Goal: Information Seeking & Learning: Learn about a topic

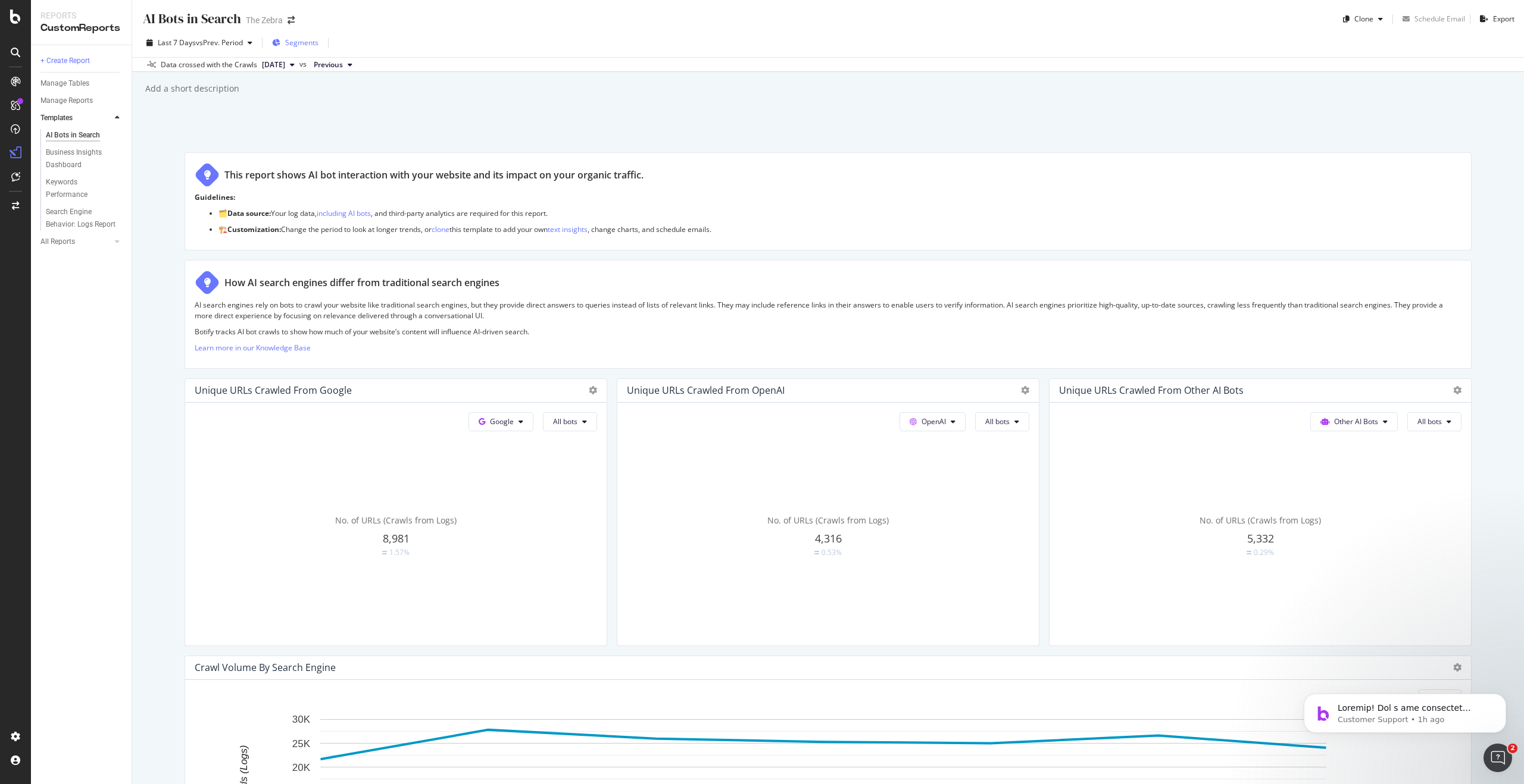
click at [315, 52] on button "Segments" at bounding box center [295, 43] width 56 height 19
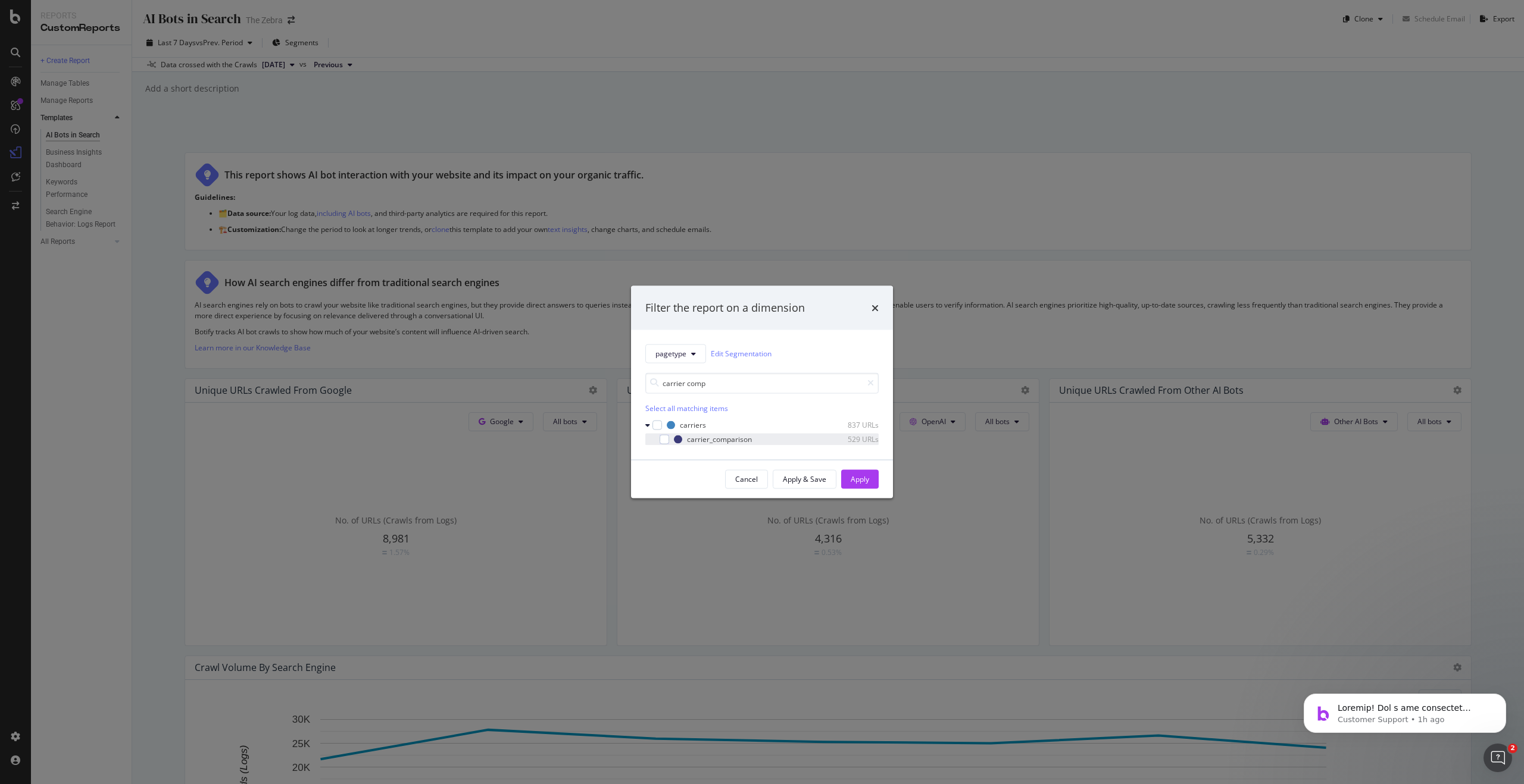
type input "carrier comp"
click at [652, 442] on div "modal" at bounding box center [655, 438] width 7 height 12
click at [869, 479] on div "Apply" at bounding box center [859, 479] width 18 height 10
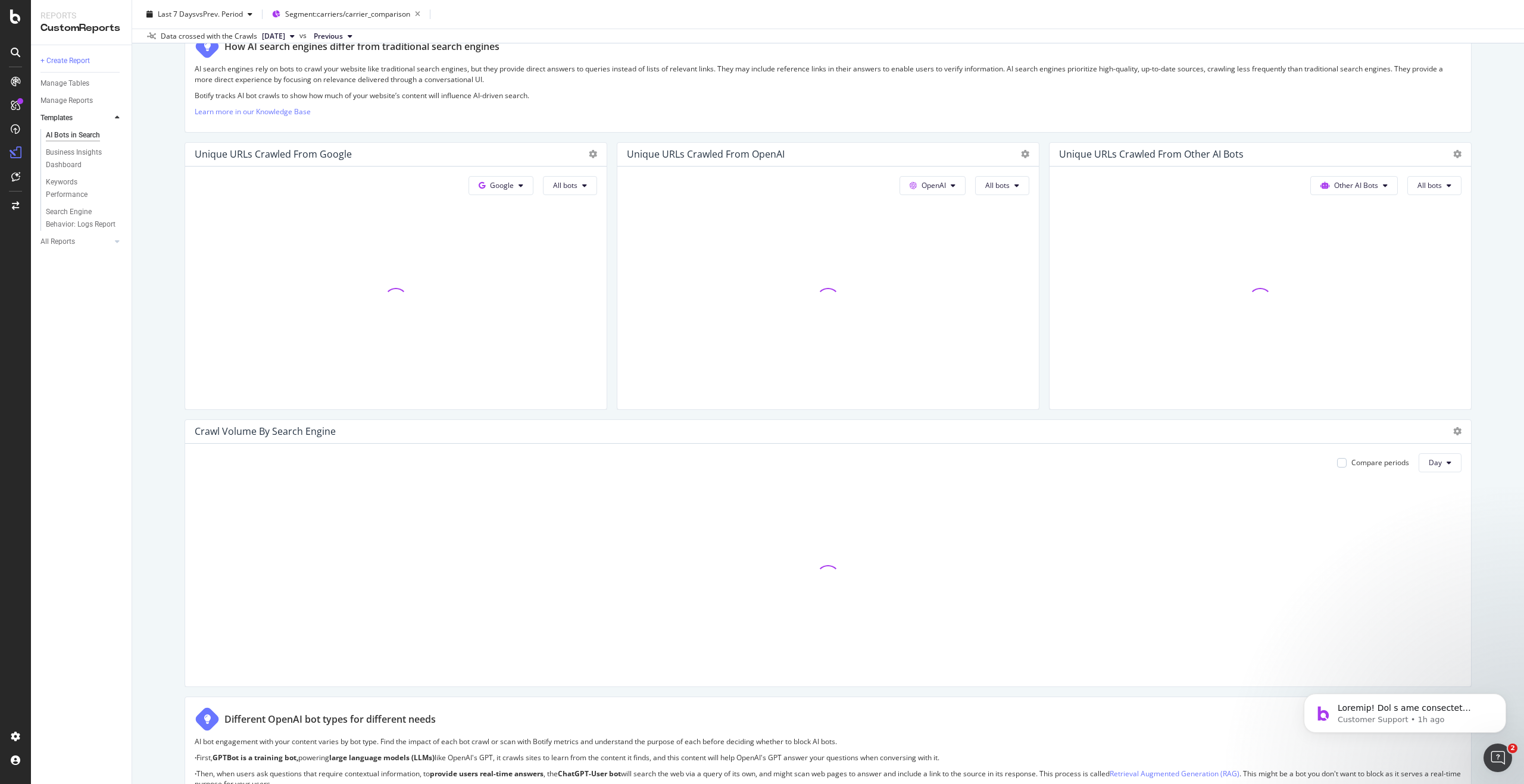
scroll to position [238, 0]
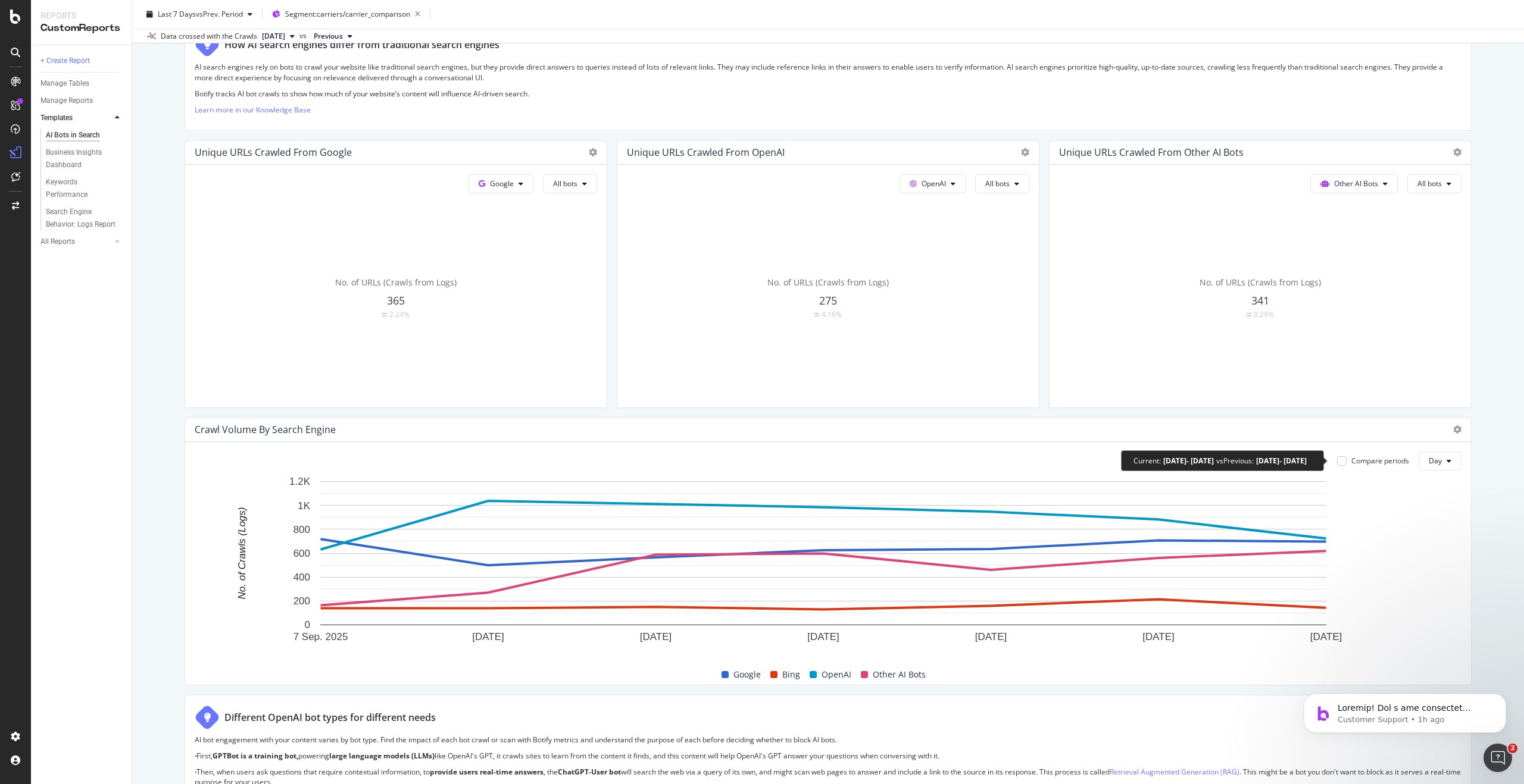
click at [1386, 461] on div "Compare periods" at bounding box center [1380, 460] width 58 height 10
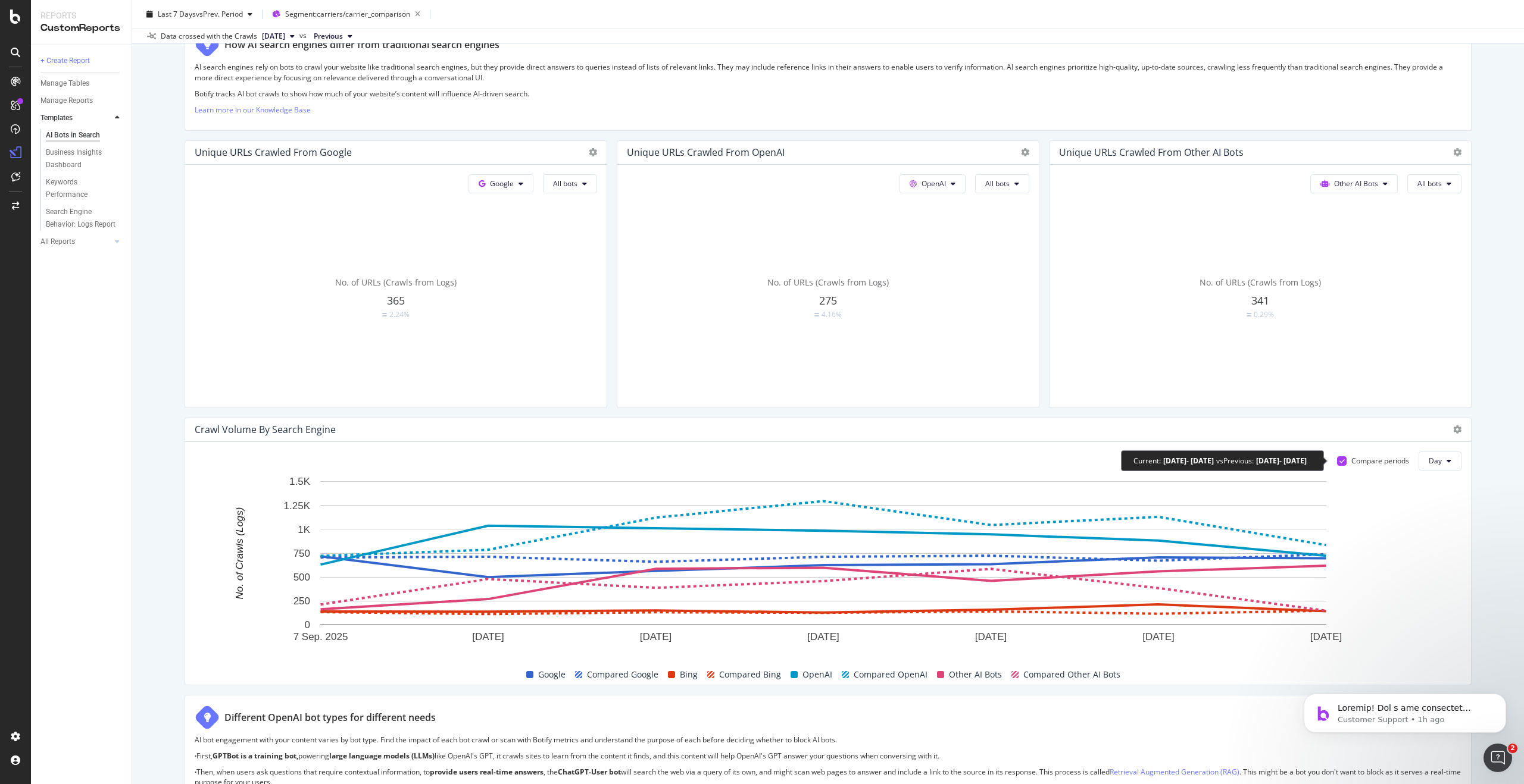
click at [1388, 459] on div "Compare periods" at bounding box center [1380, 460] width 58 height 10
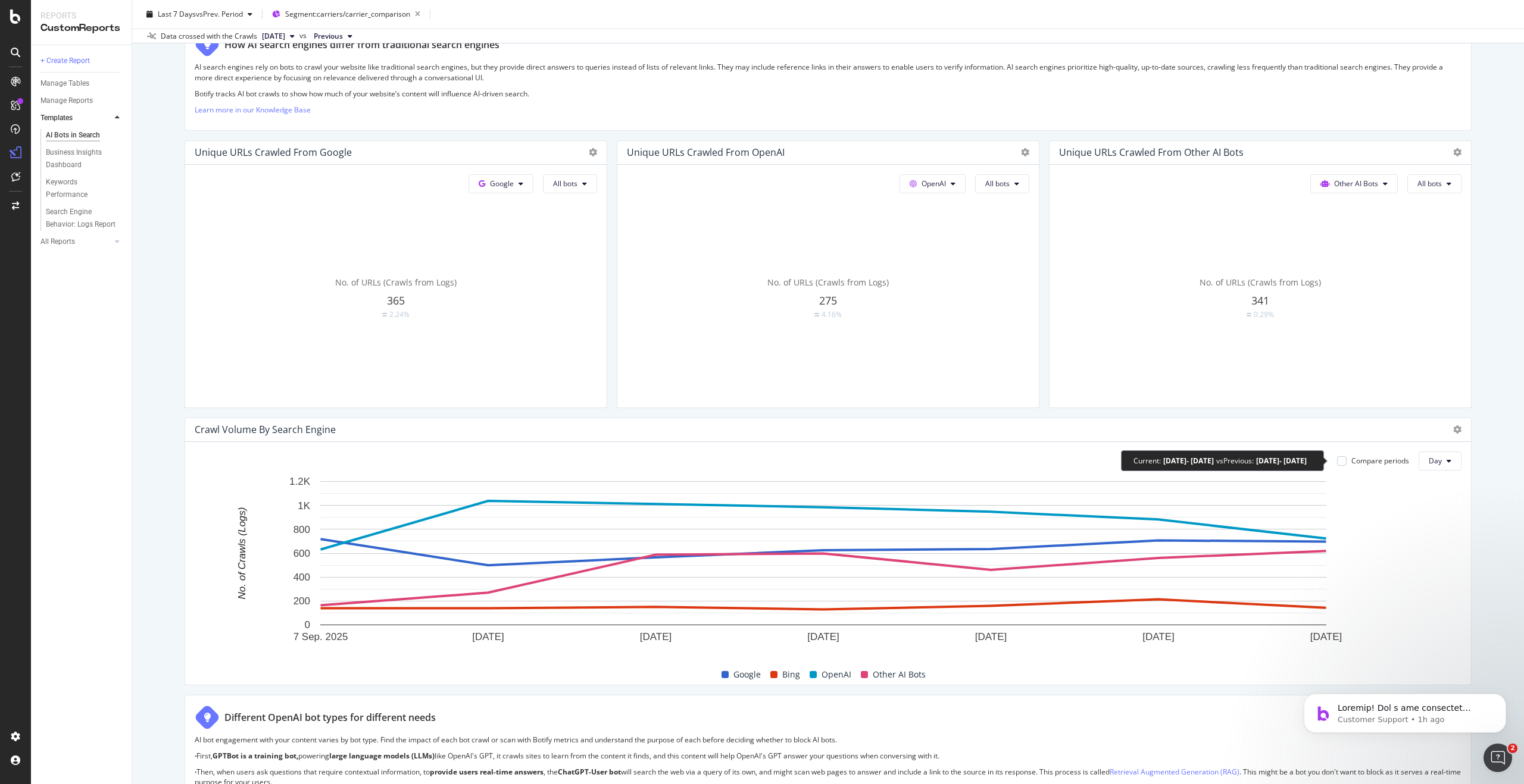
click at [1386, 460] on div "Compare periods" at bounding box center [1380, 460] width 58 height 10
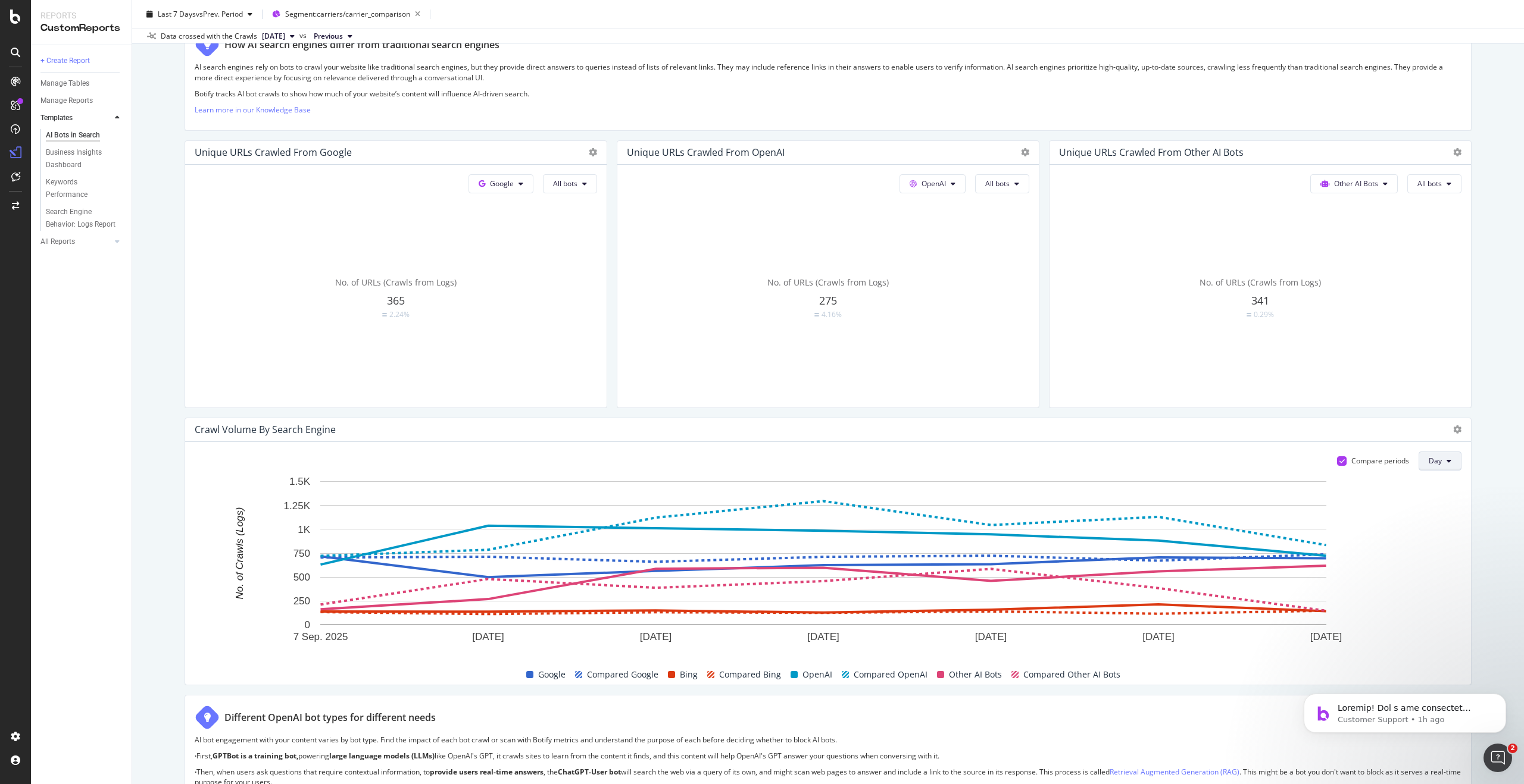
click at [1429, 464] on span "Day" at bounding box center [1435, 460] width 13 height 10
click at [1433, 459] on button "Day" at bounding box center [1439, 461] width 43 height 19
click at [1374, 462] on div "Compare periods" at bounding box center [1380, 460] width 58 height 10
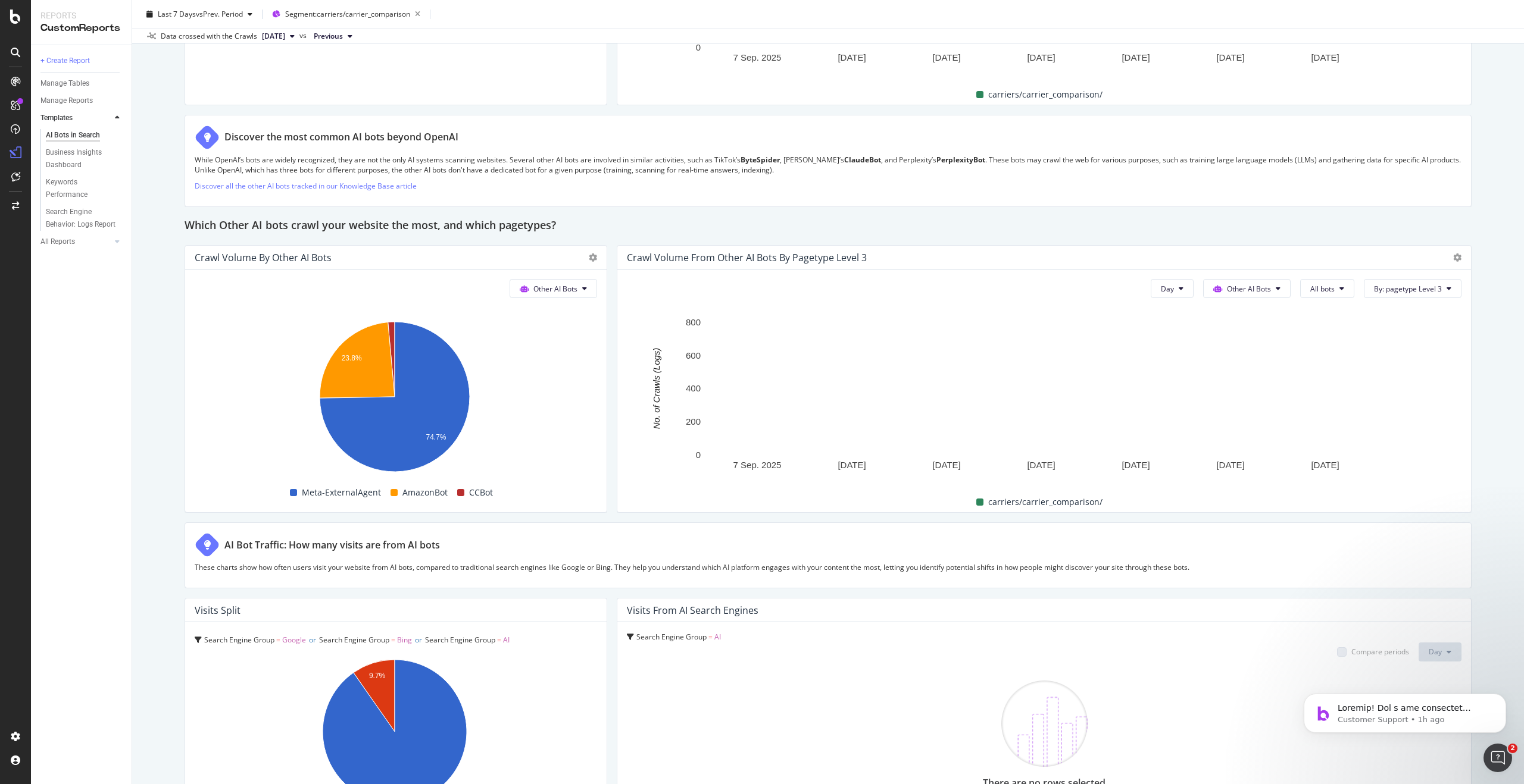
scroll to position [1756, 0]
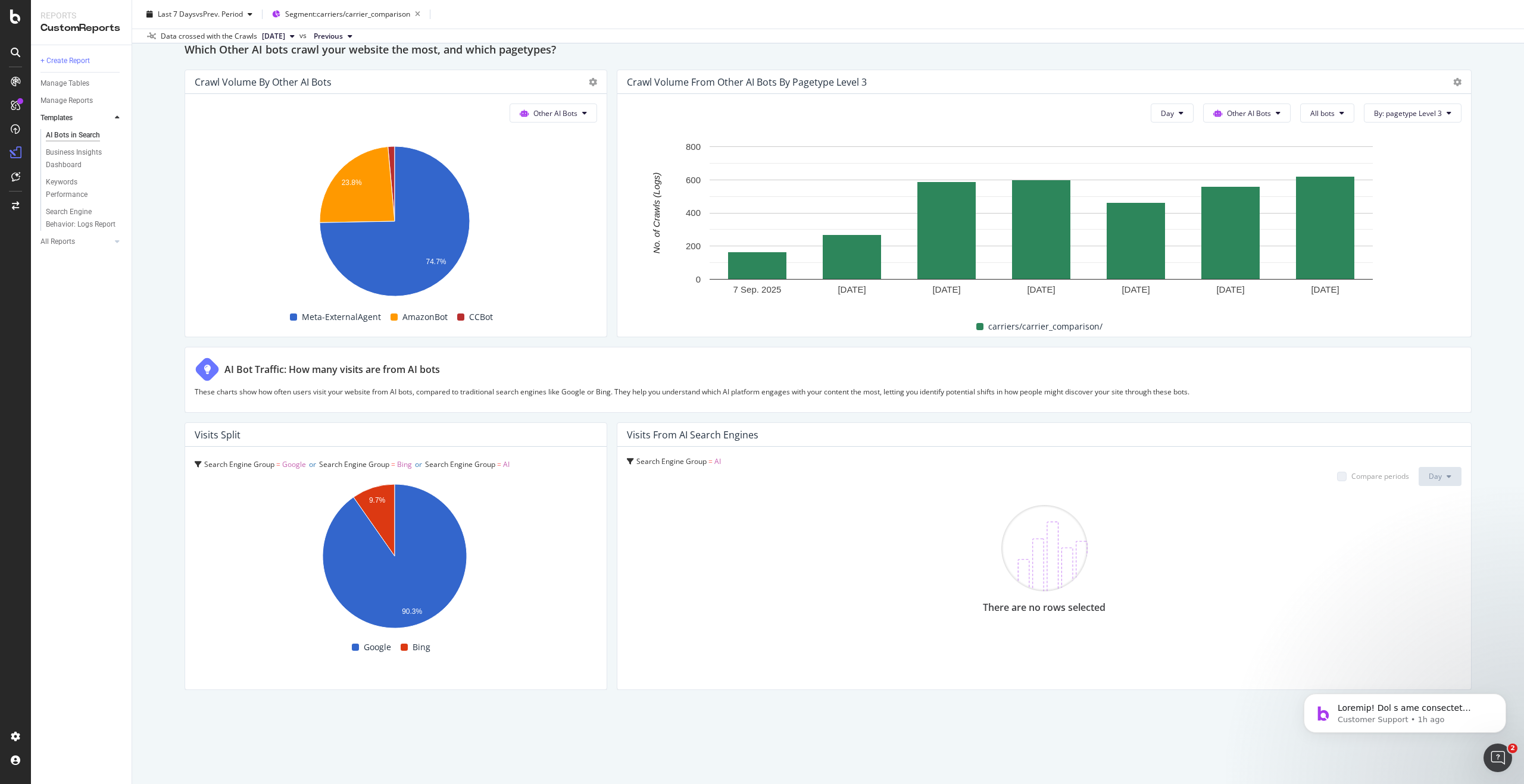
click at [682, 463] on span "Search Engine Group" at bounding box center [671, 461] width 71 height 10
click at [1148, 499] on div "There are no rows selected" at bounding box center [1044, 585] width 834 height 190
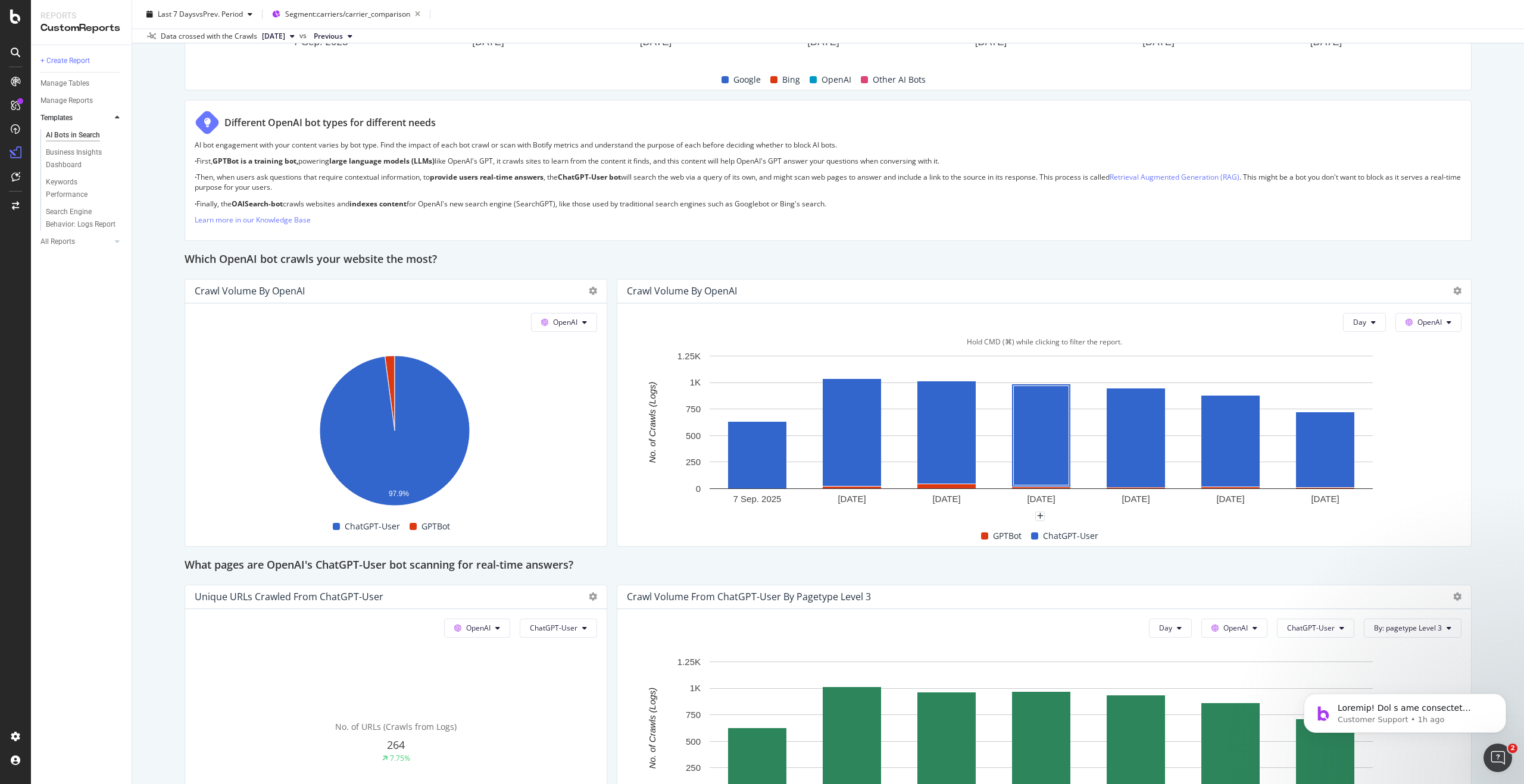
scroll to position [786, 0]
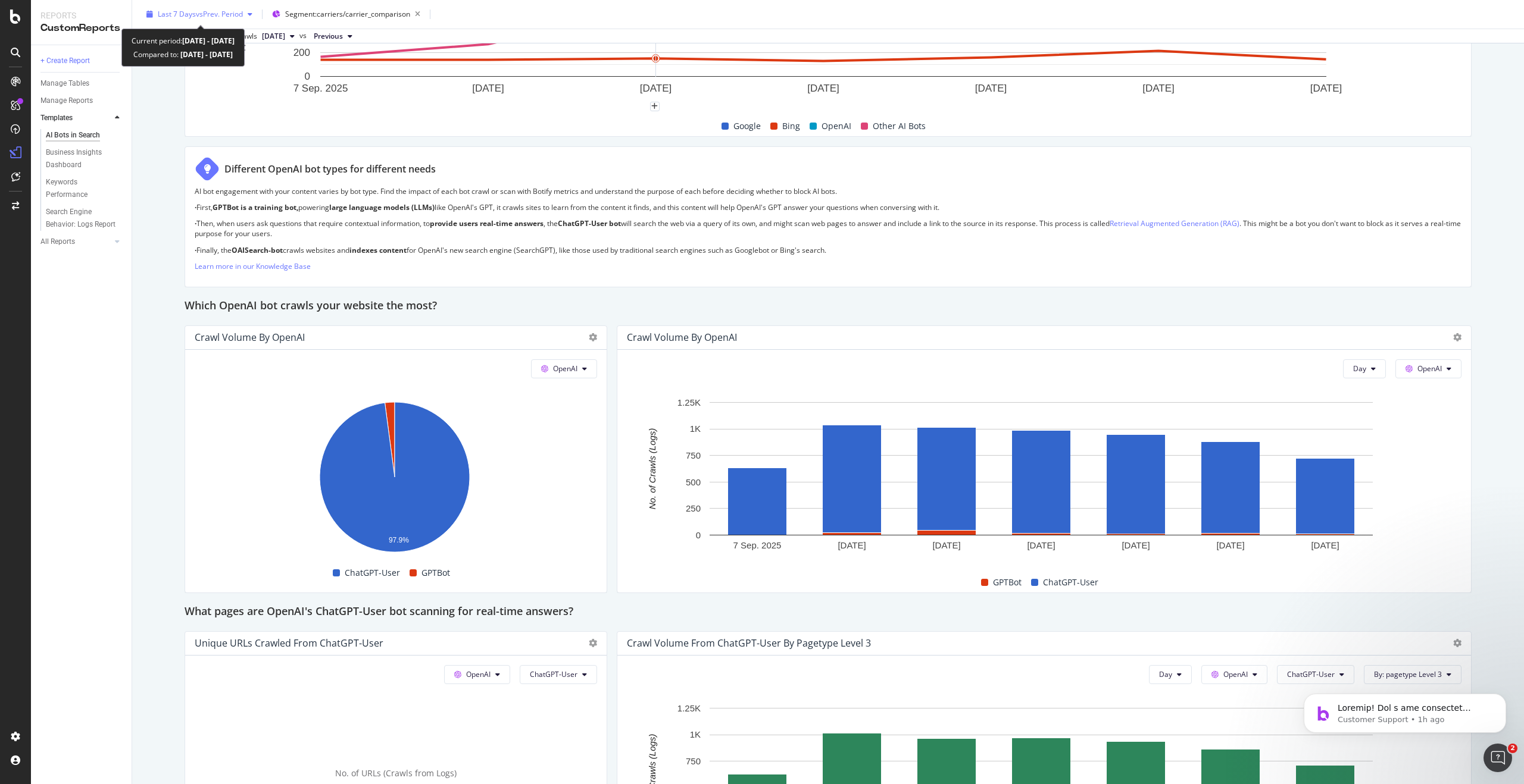
click at [219, 13] on span "vs Prev. Period" at bounding box center [219, 14] width 47 height 10
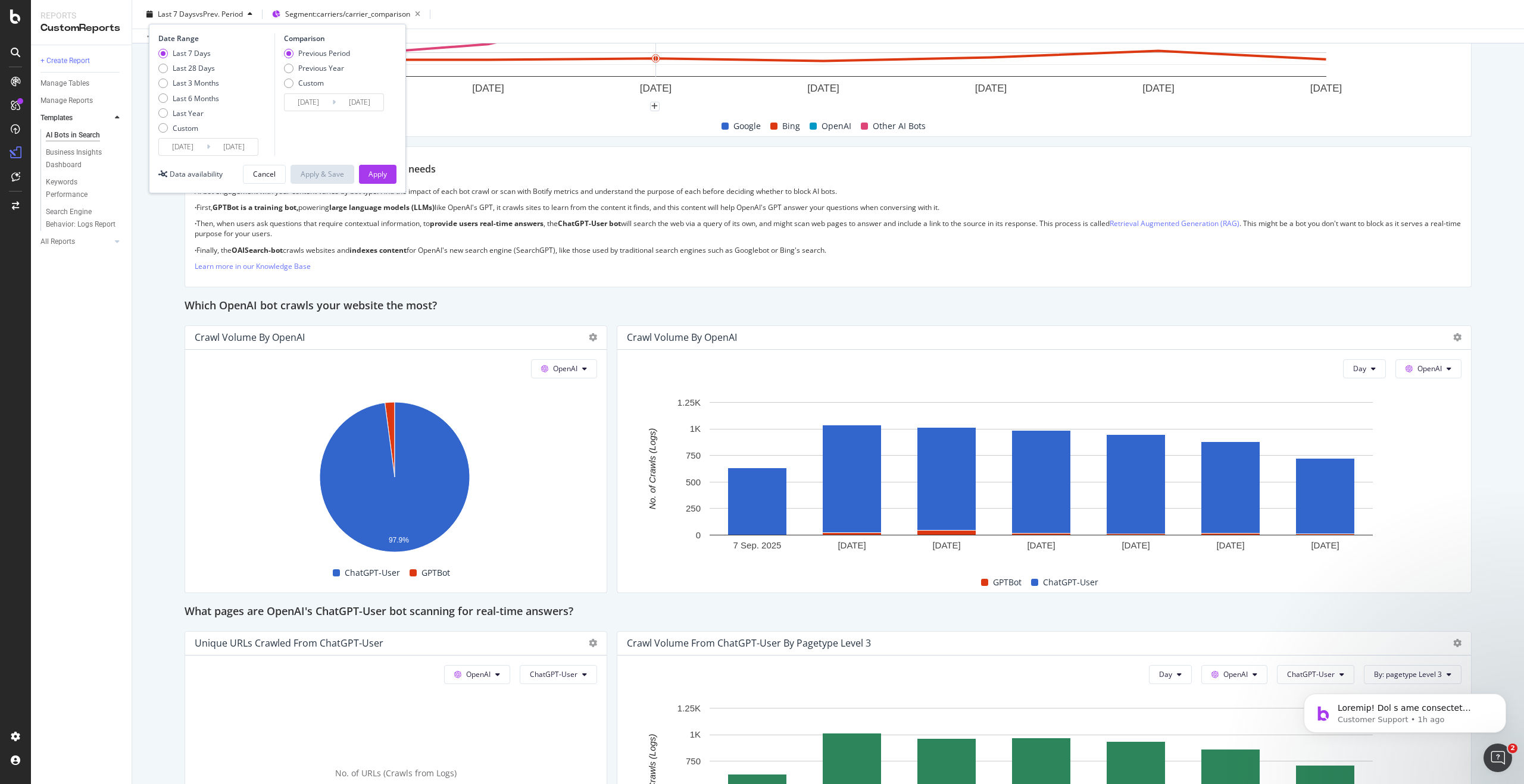
click at [205, 92] on div "Last 7 Days Last 28 Days Last 3 Months Last 6 Months Last Year Custom" at bounding box center [188, 93] width 61 height 90
click at [203, 83] on div "Last 3 Months" at bounding box center [196, 83] width 47 height 10
type input "[DATE]"
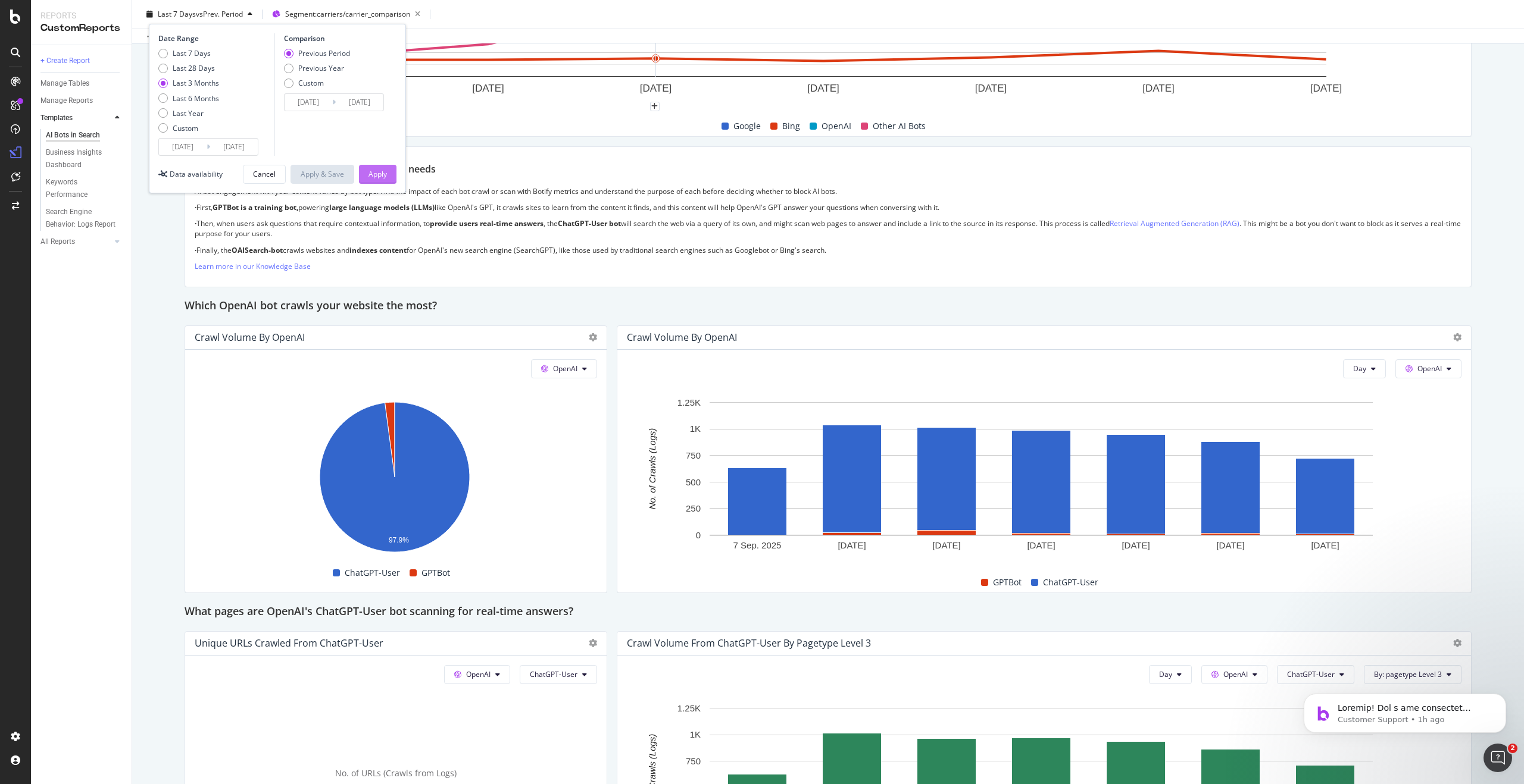
click at [373, 172] on div "Apply" at bounding box center [377, 174] width 18 height 10
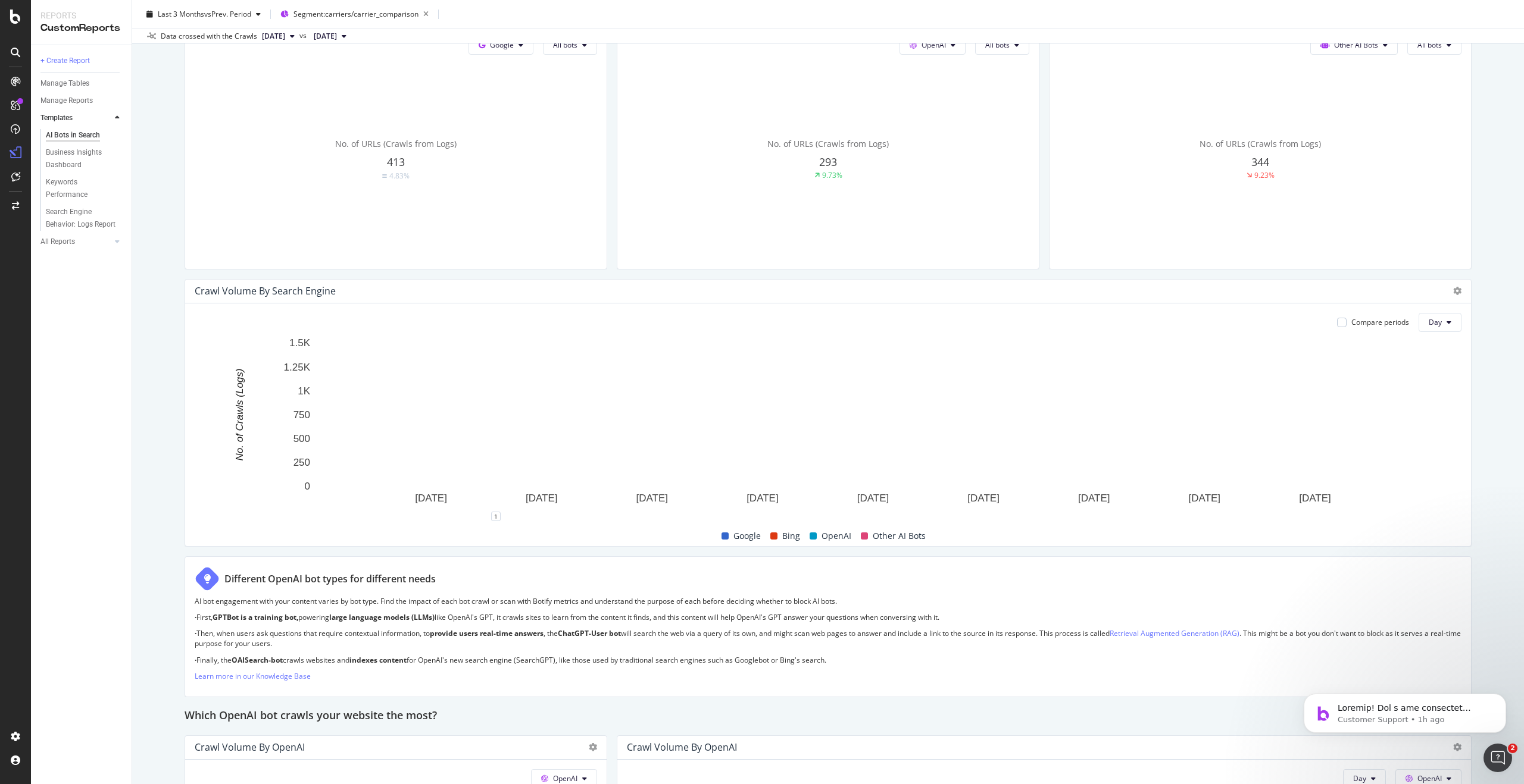
scroll to position [400, 0]
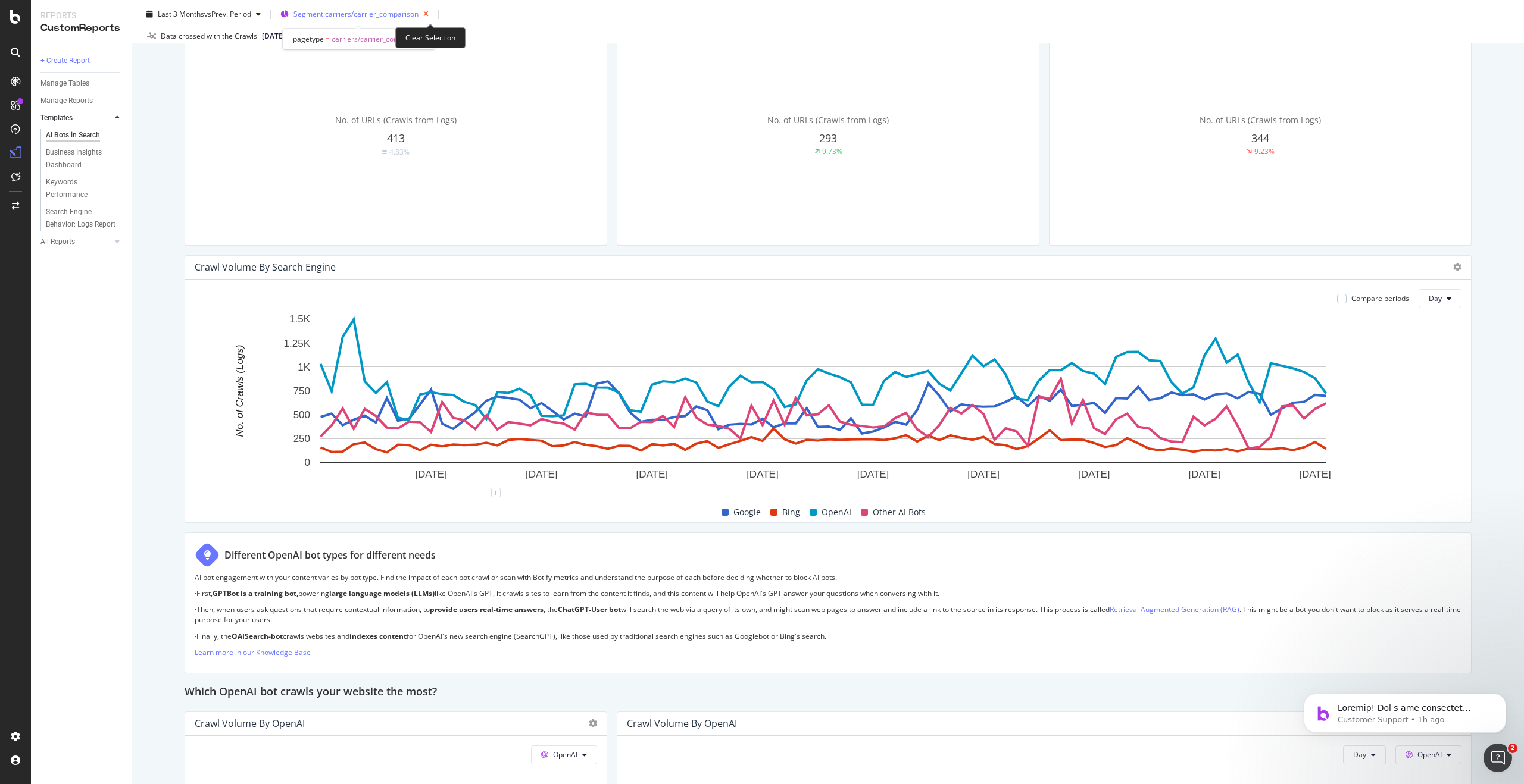
click at [431, 14] on icon "button" at bounding box center [426, 14] width 15 height 17
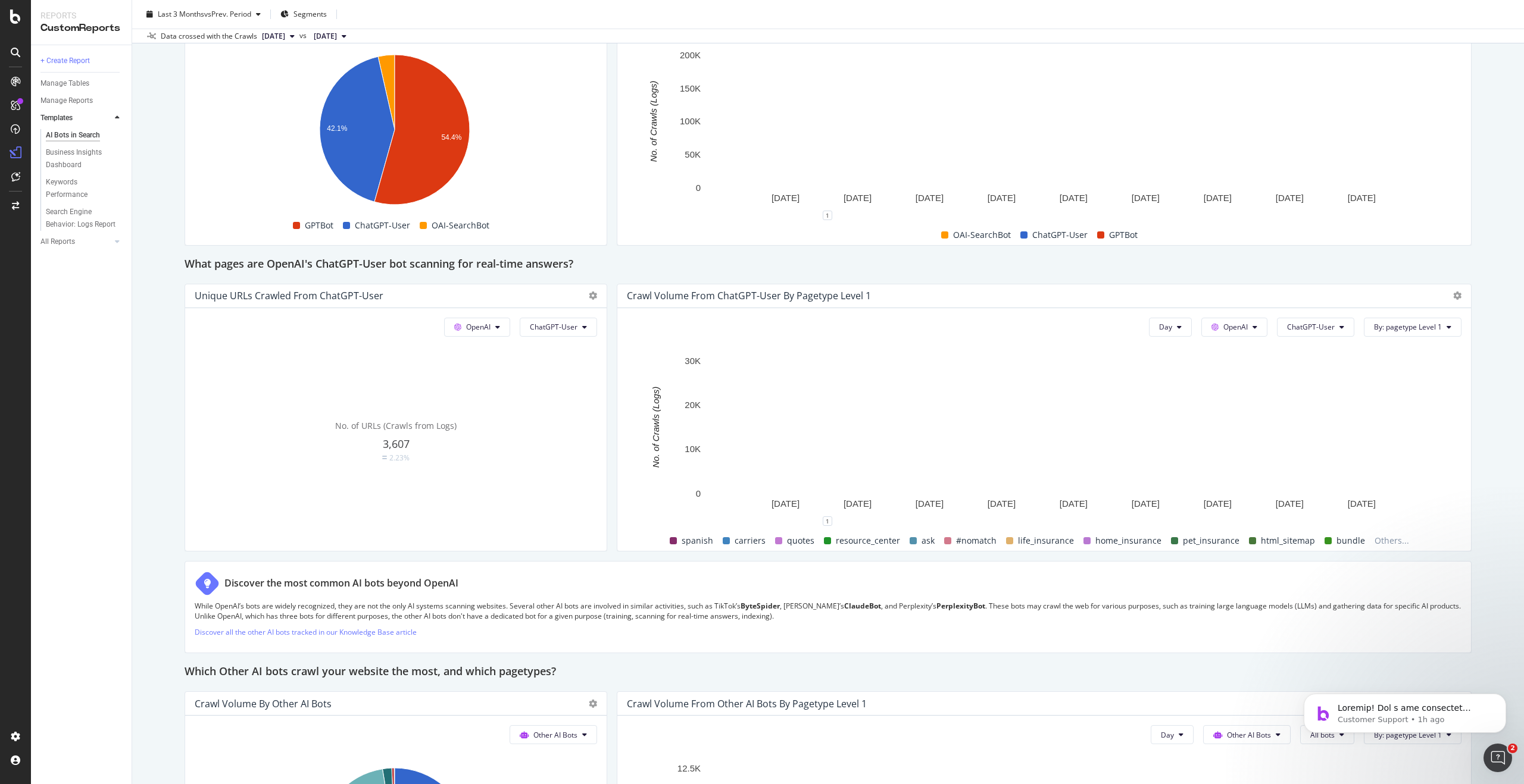
scroll to position [1395, 0]
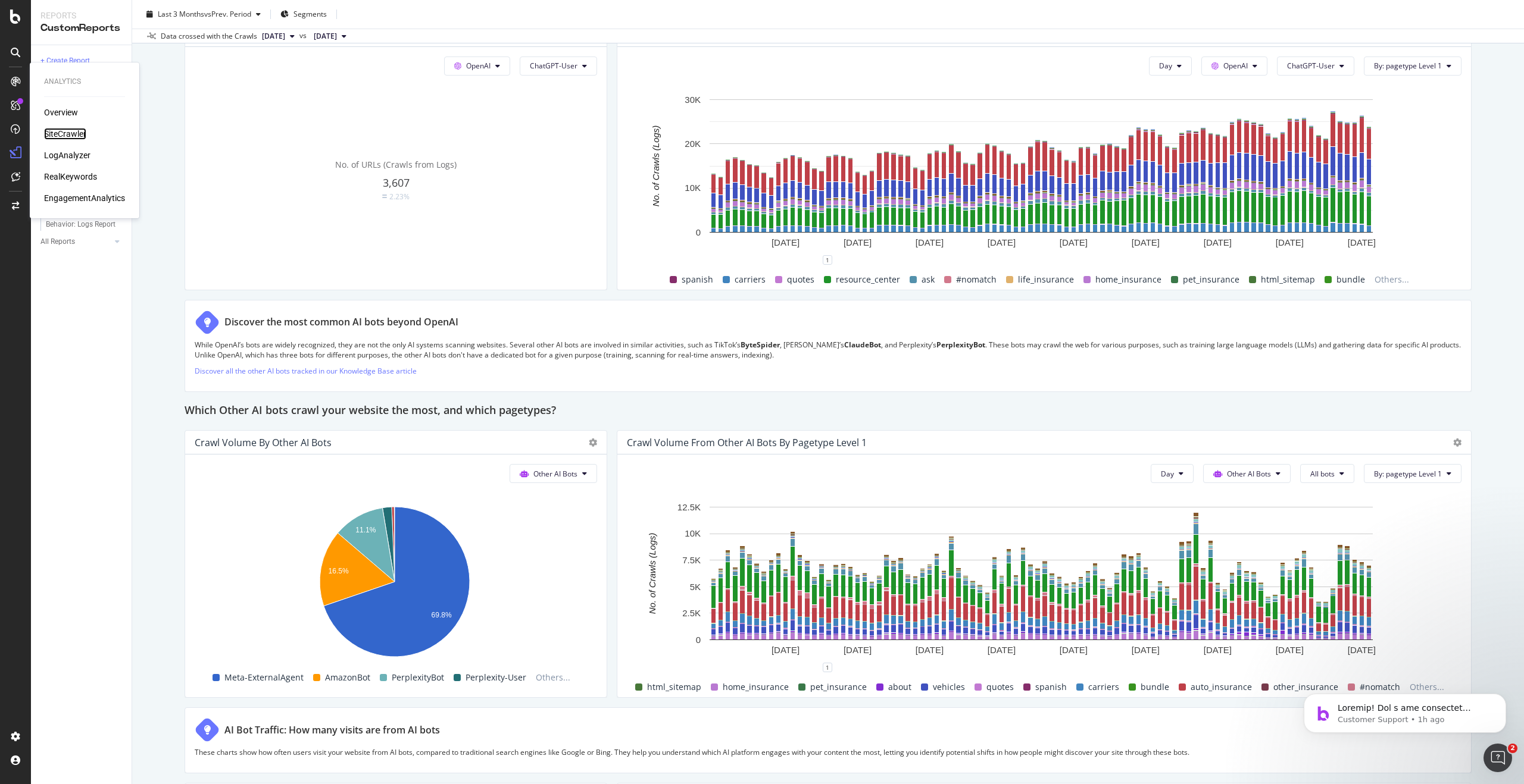
click at [79, 132] on div "SiteCrawler" at bounding box center [65, 134] width 43 height 12
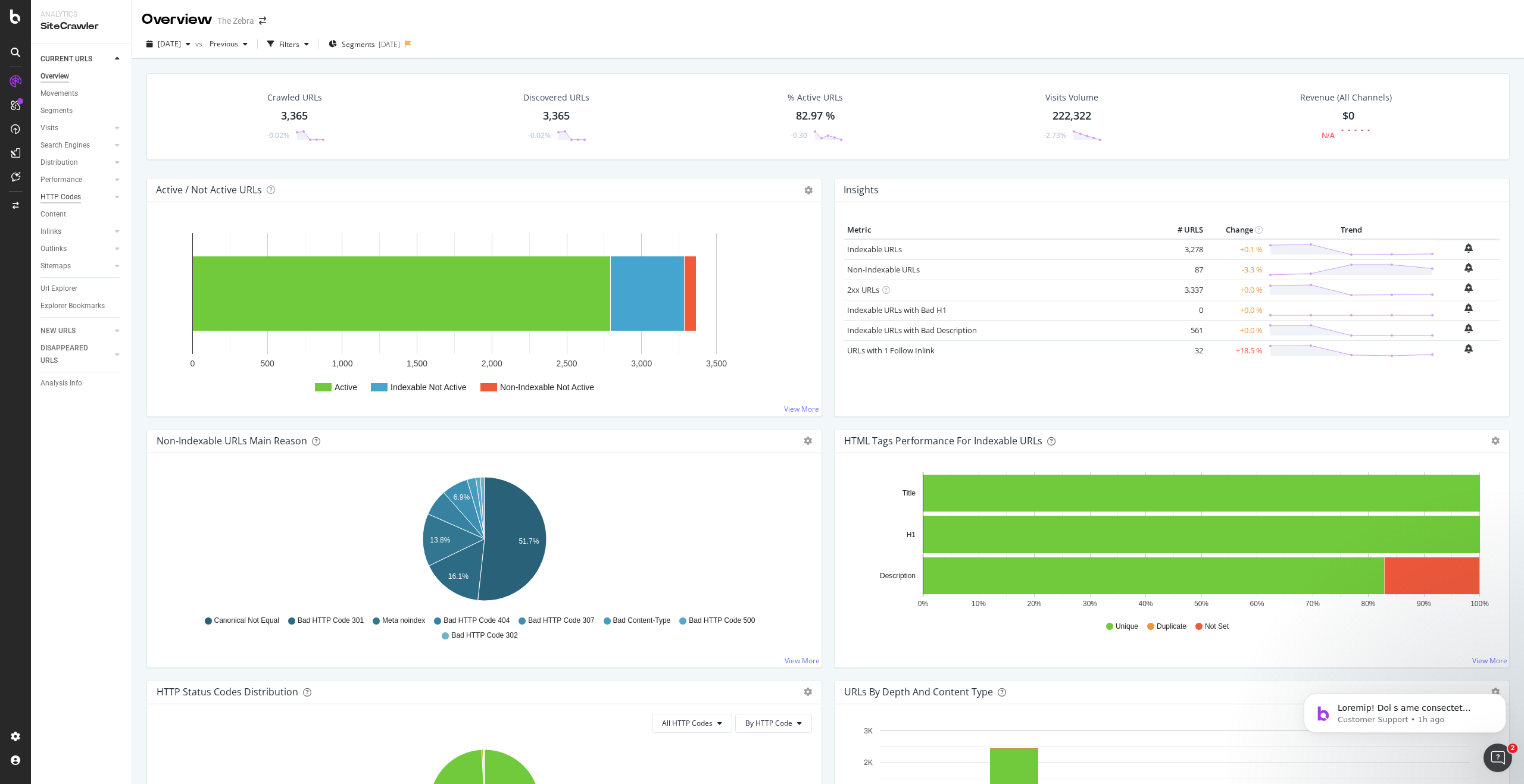
click at [68, 199] on div "HTTP Codes" at bounding box center [60, 197] width 40 height 13
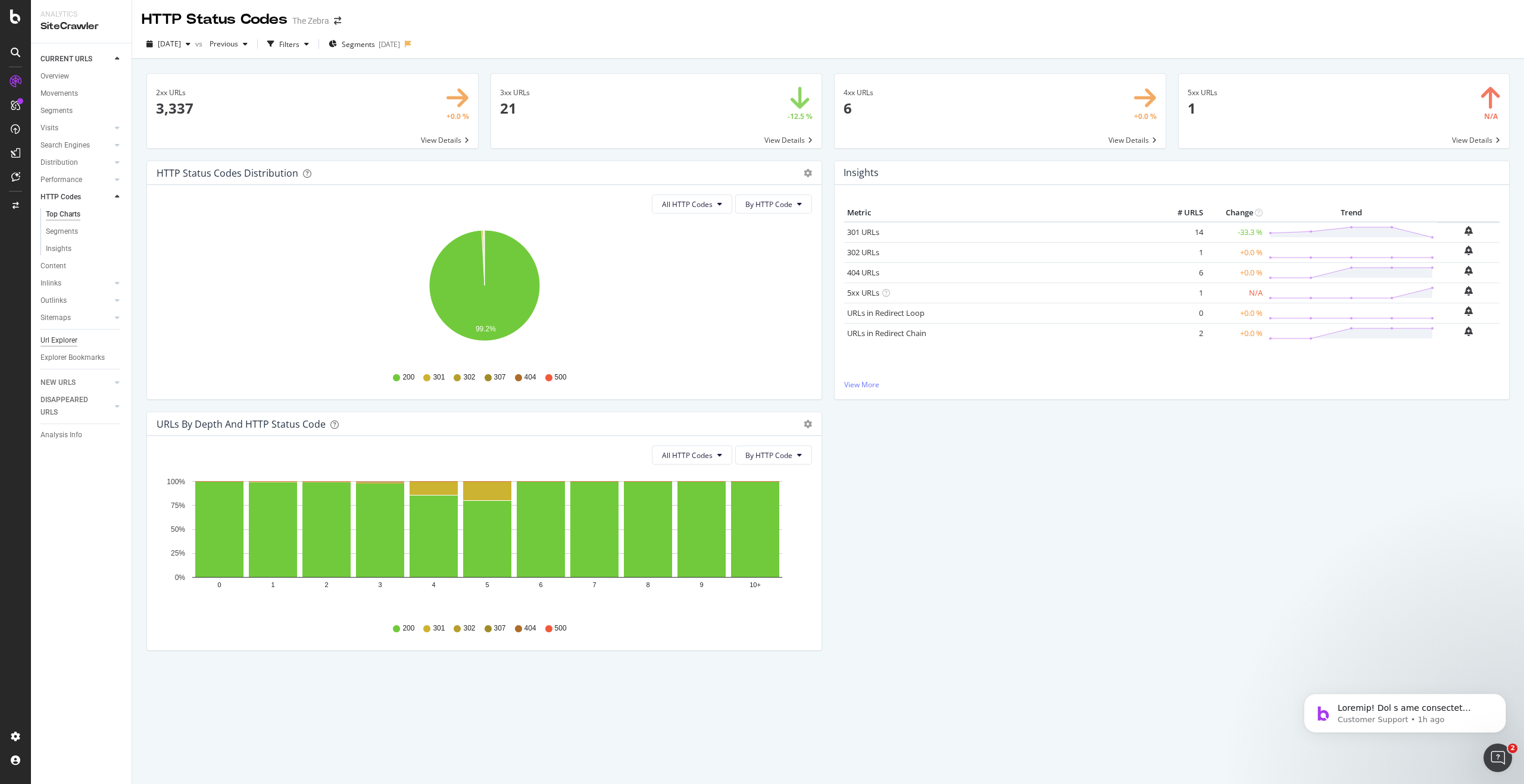
click at [60, 338] on div "Url Explorer" at bounding box center [59, 341] width 37 height 13
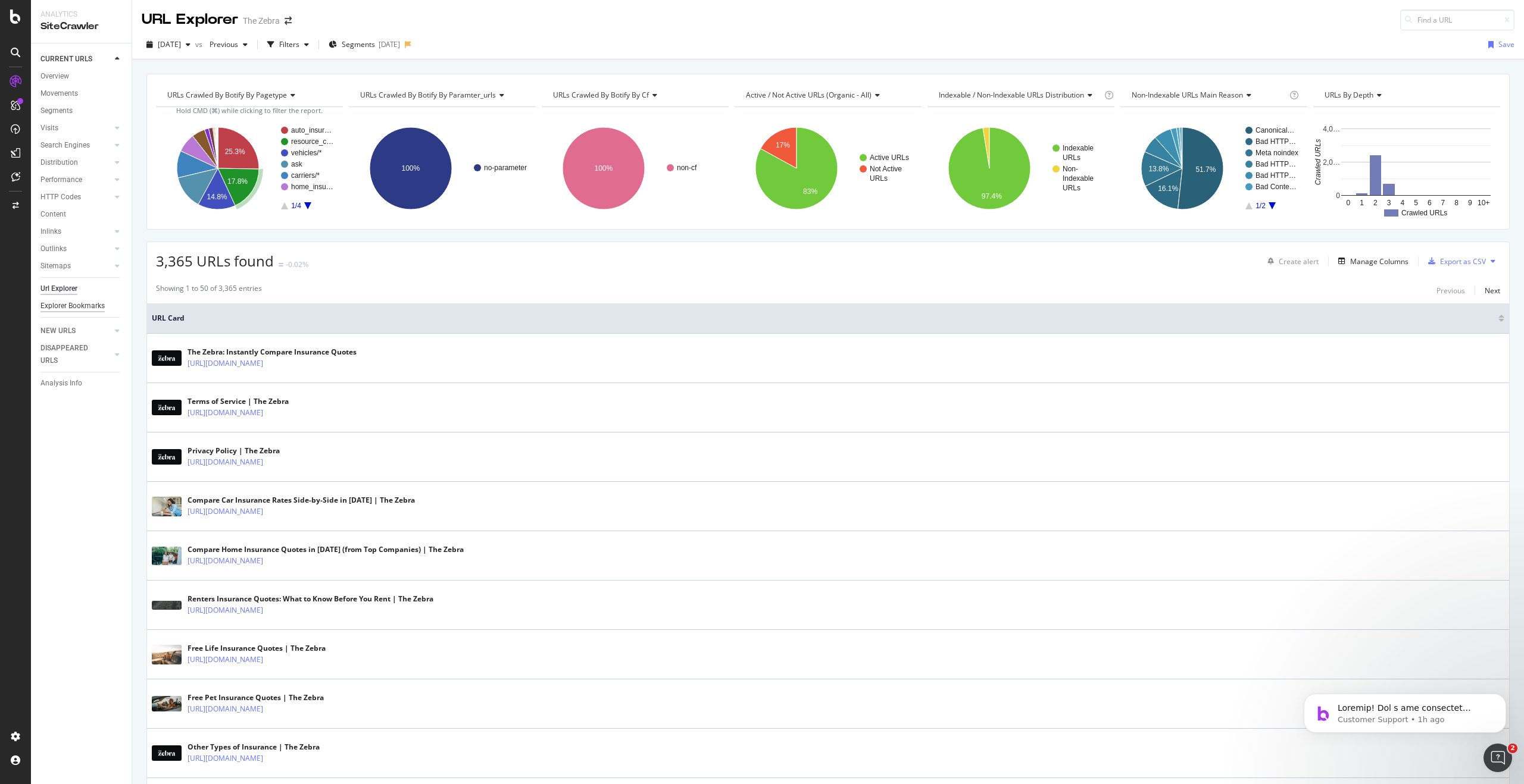
click at [87, 310] on div "Explorer Bookmarks" at bounding box center [72, 306] width 64 height 13
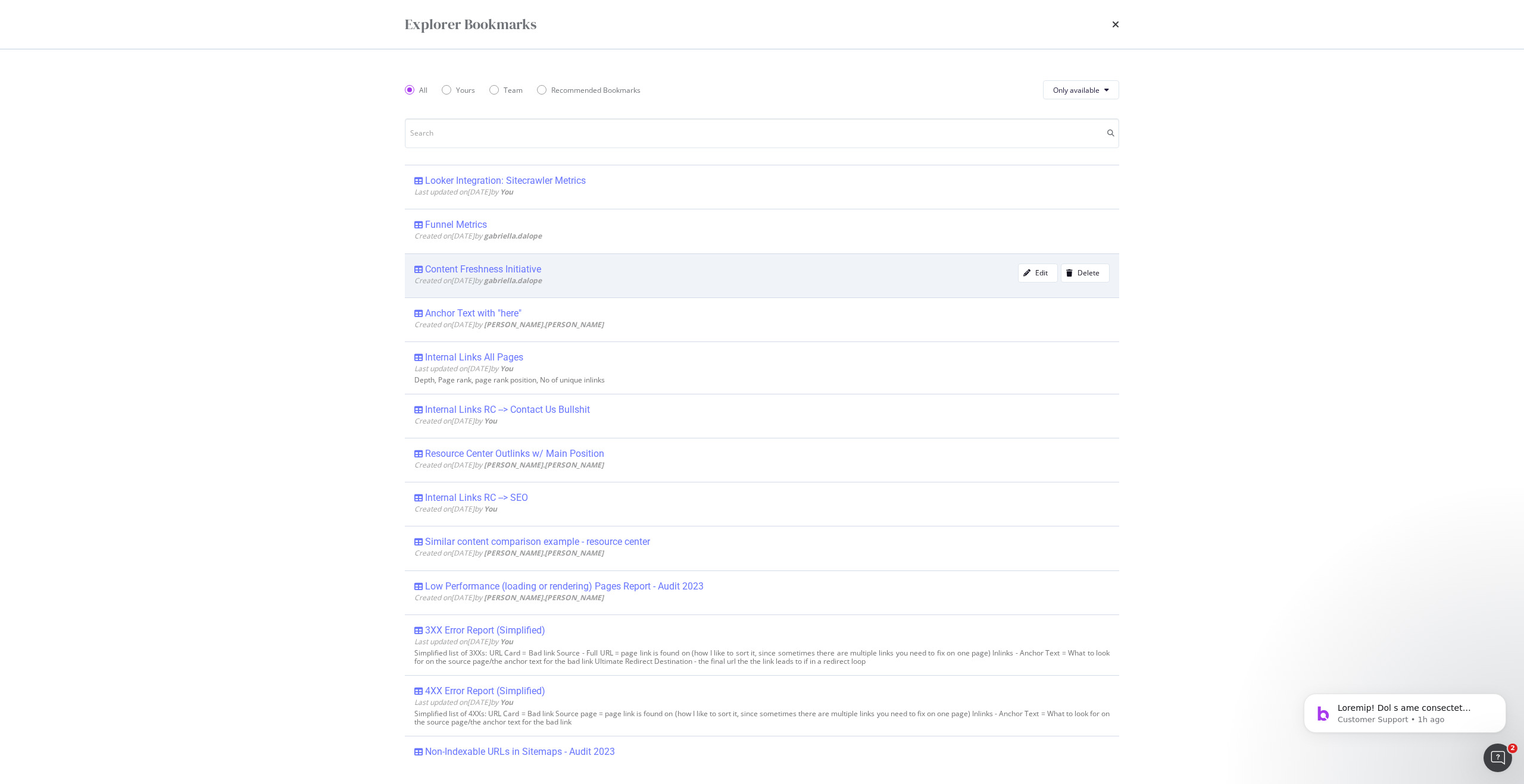
scroll to position [2, 0]
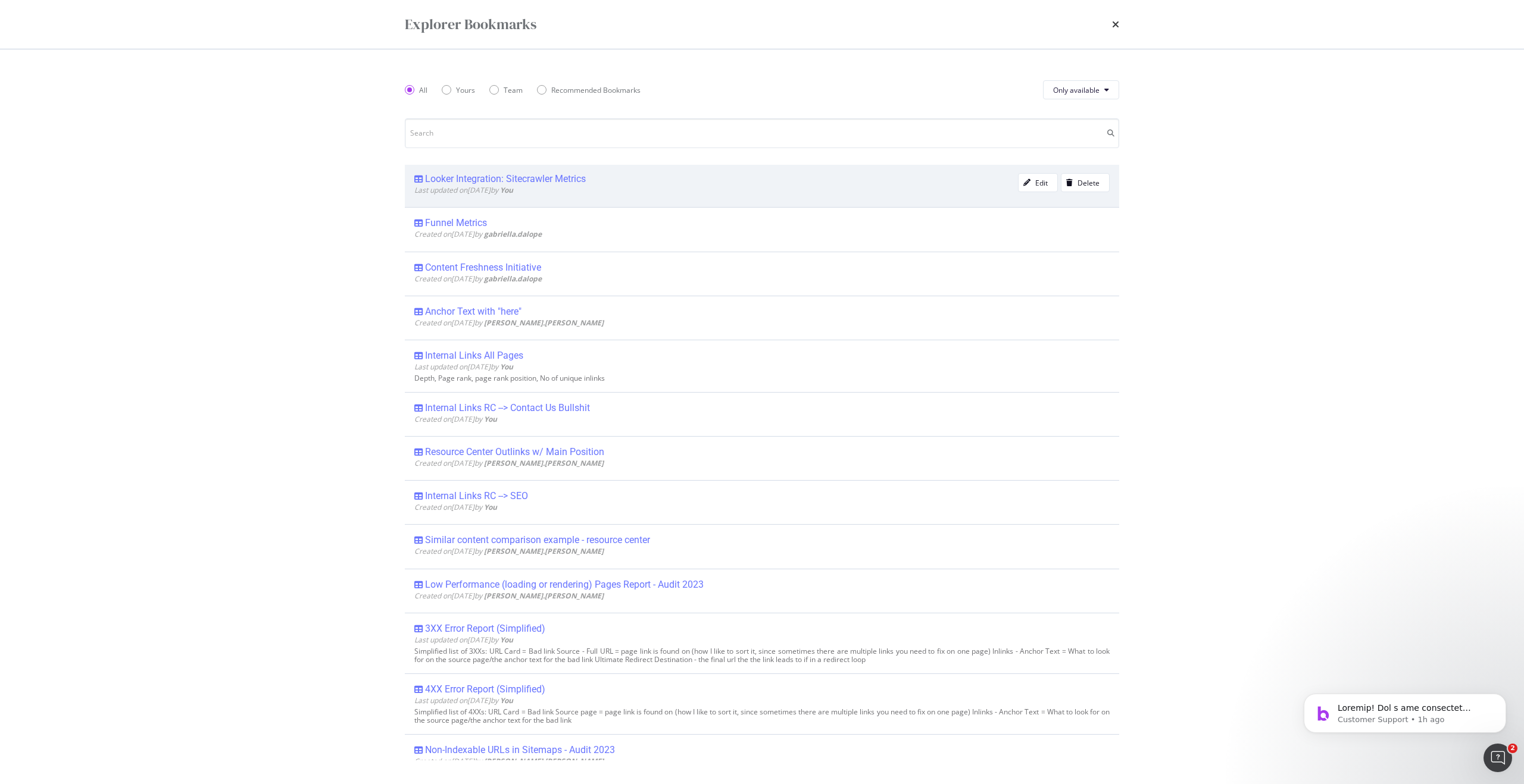
click at [655, 178] on div "Looker Integration: Sitecrawler Metrics" at bounding box center [715, 179] width 603 height 12
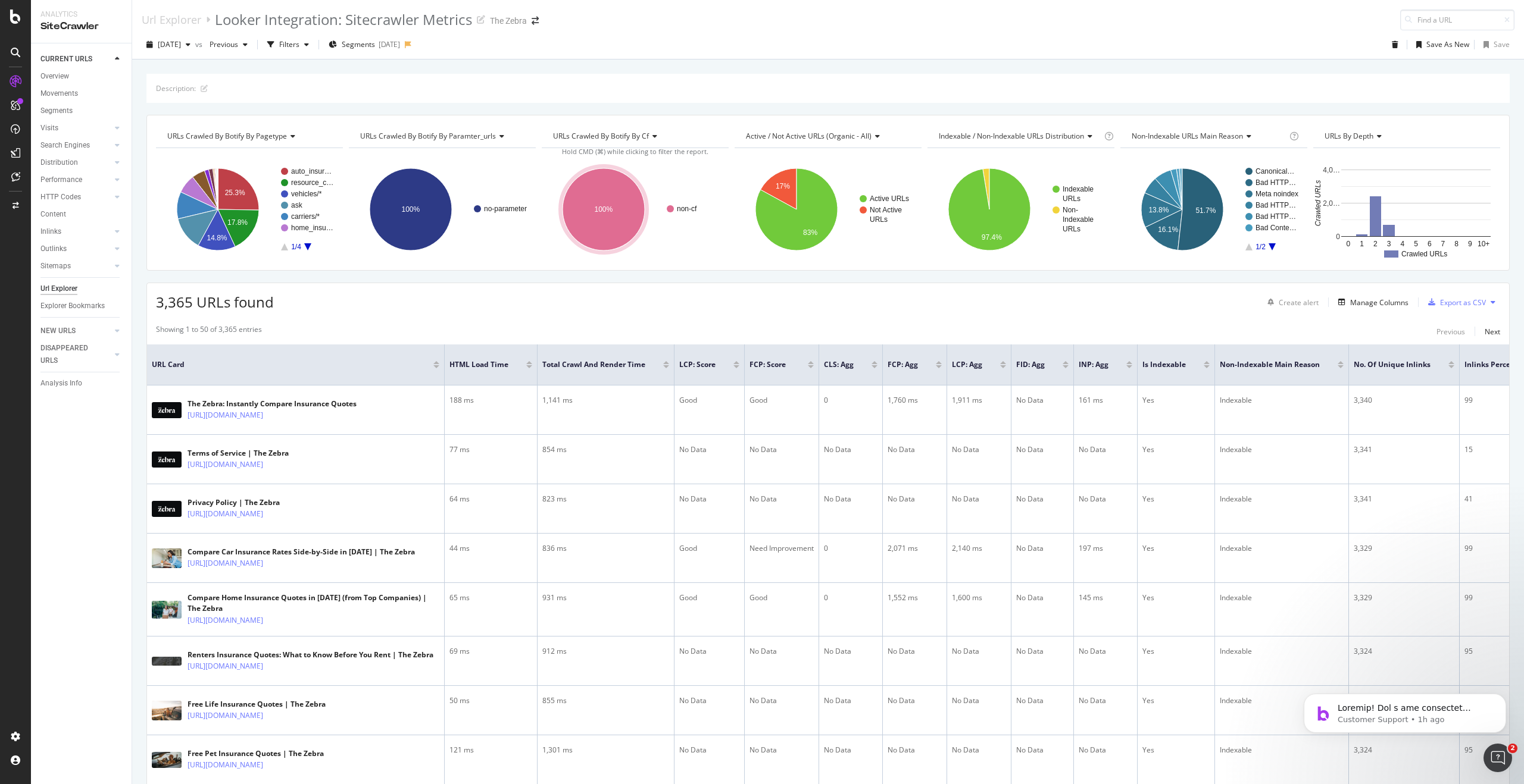
click at [1363, 310] on div "Create alert Manage Columns Export as CSV" at bounding box center [1381, 301] width 237 height 20
click at [1363, 305] on div "Manage Columns" at bounding box center [1379, 302] width 59 height 10
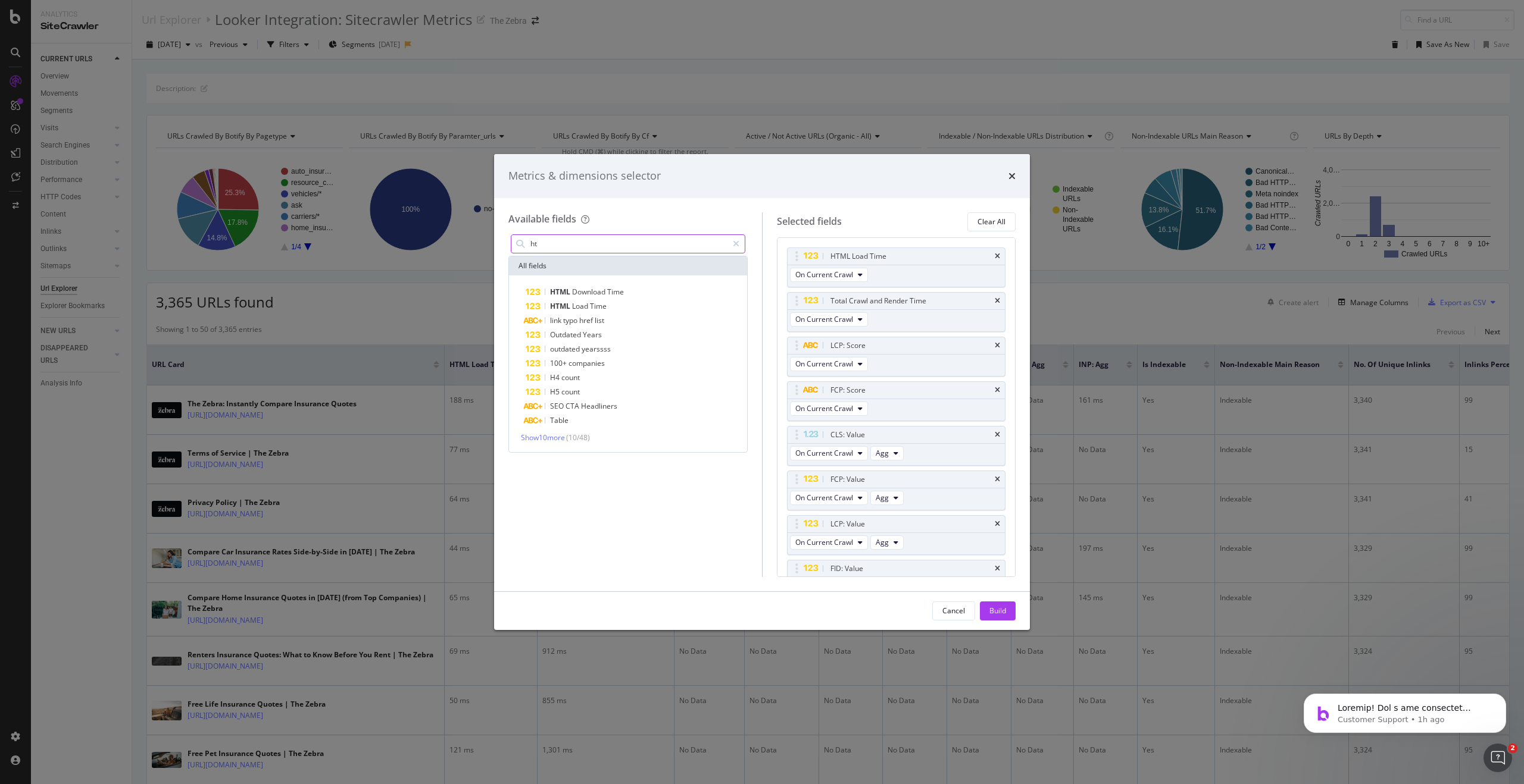
type input "h"
type input "sever response"
click at [571, 242] on input "sever response" at bounding box center [628, 244] width 198 height 18
click at [581, 244] on input "sever response" at bounding box center [628, 244] width 198 height 18
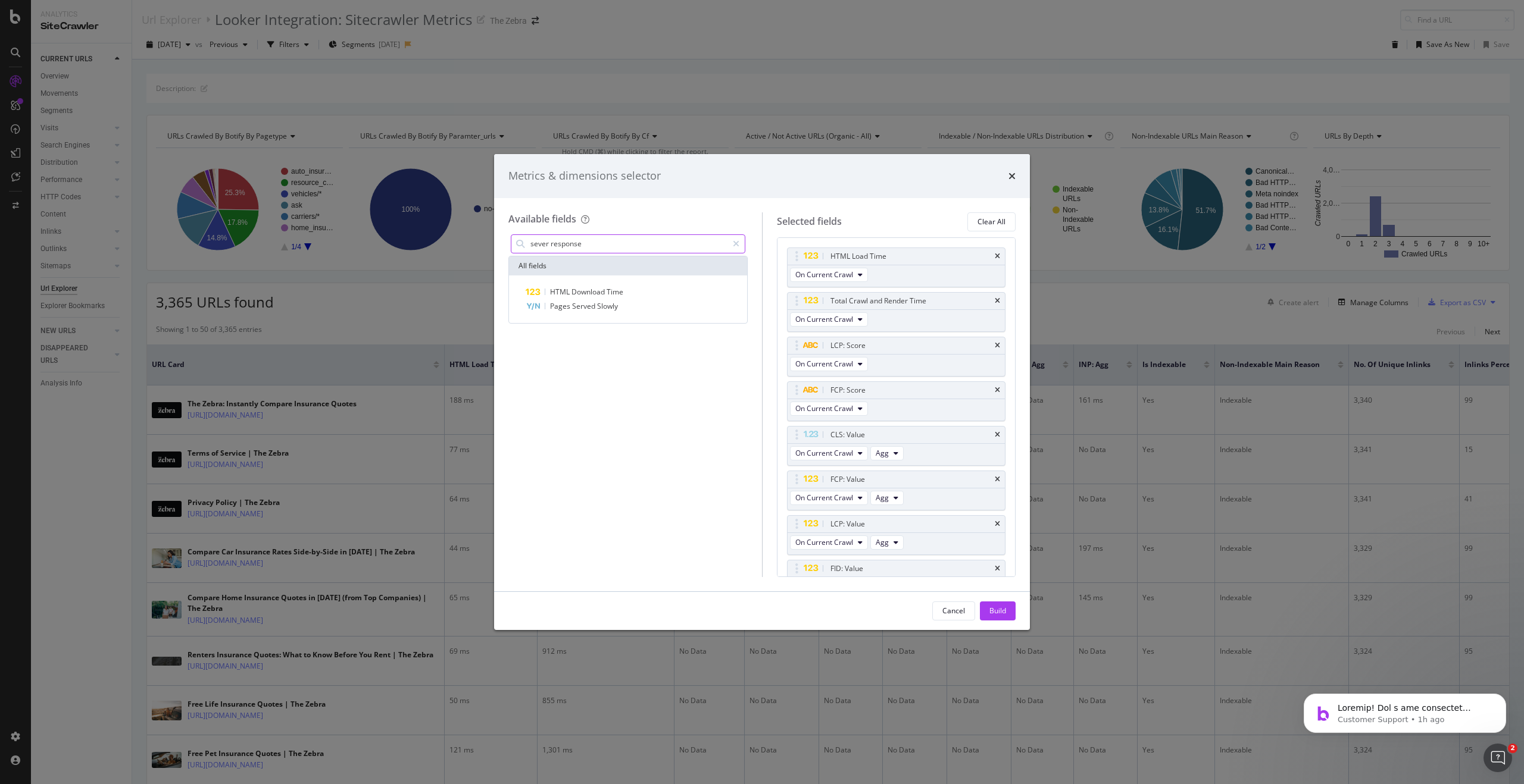
click at [581, 244] on input "sever response" at bounding box center [628, 244] width 198 height 18
type input "server"
